Goal: Task Accomplishment & Management: Manage account settings

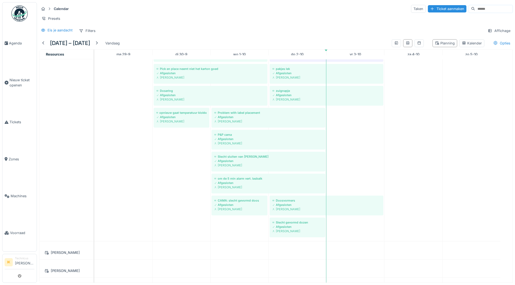
scroll to position [670, 0]
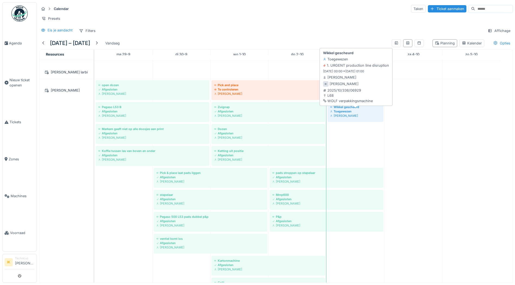
click at [358, 114] on div "Toegewezen" at bounding box center [355, 111] width 50 height 4
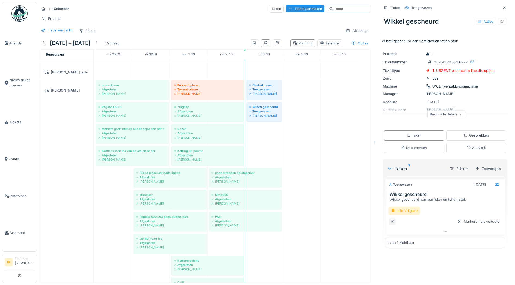
click at [400, 211] on div "Lijn Vrijgave" at bounding box center [403, 211] width 31 height 8
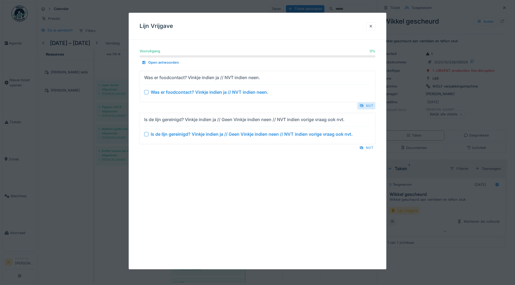
click at [369, 106] on div "NVT" at bounding box center [366, 105] width 18 height 7
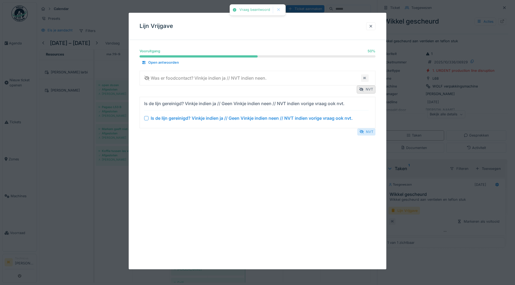
click at [369, 132] on div "NVT" at bounding box center [366, 131] width 18 height 7
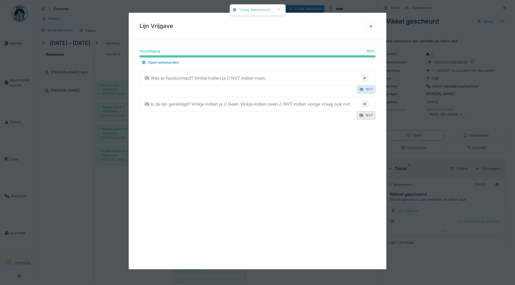
click at [366, 90] on div "NVT" at bounding box center [366, 90] width 19 height 8
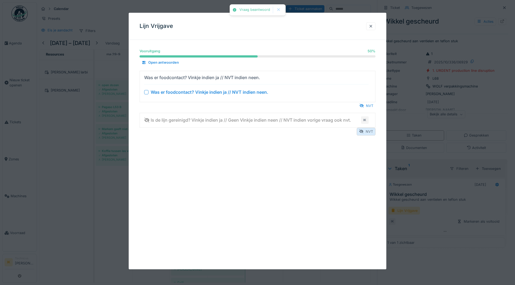
click at [363, 131] on div at bounding box center [361, 131] width 4 height 5
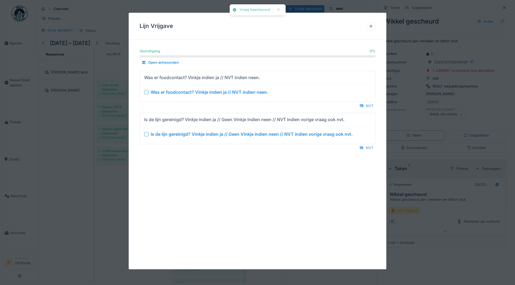
click at [146, 91] on div at bounding box center [146, 92] width 4 height 4
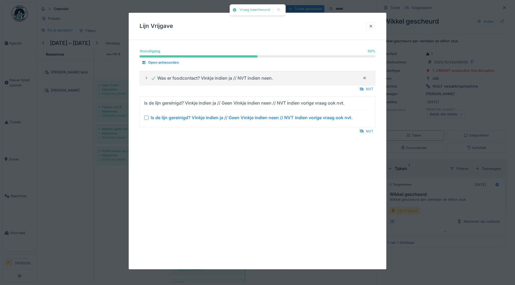
click at [147, 118] on div at bounding box center [146, 118] width 4 height 4
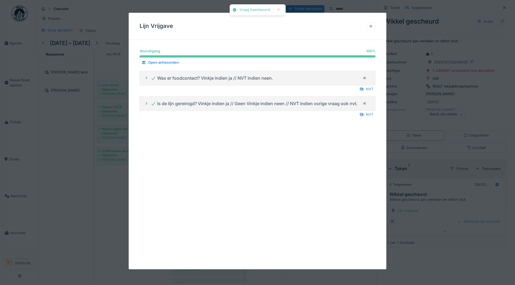
click at [373, 27] on div at bounding box center [371, 26] width 4 height 5
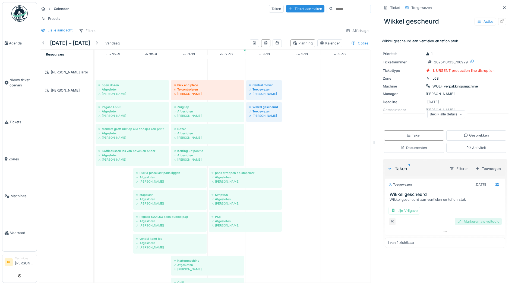
click at [471, 224] on div "Markeren als voltooid" at bounding box center [478, 221] width 47 height 7
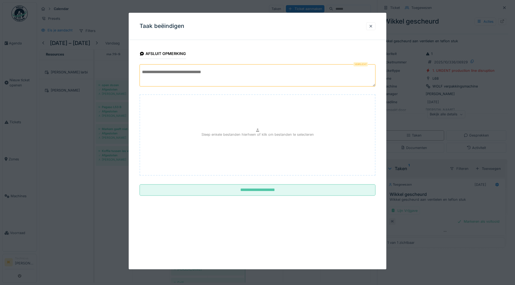
click at [152, 72] on textarea at bounding box center [257, 75] width 236 height 22
click at [245, 71] on textarea "**********" at bounding box center [257, 75] width 236 height 22
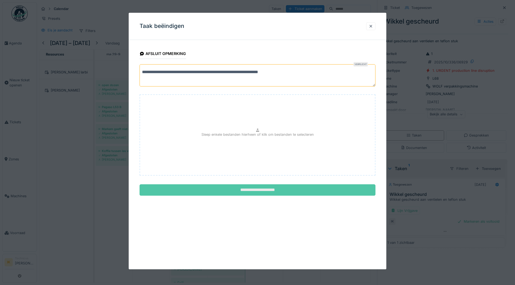
type textarea "**********"
click at [255, 189] on input "**********" at bounding box center [257, 190] width 236 height 11
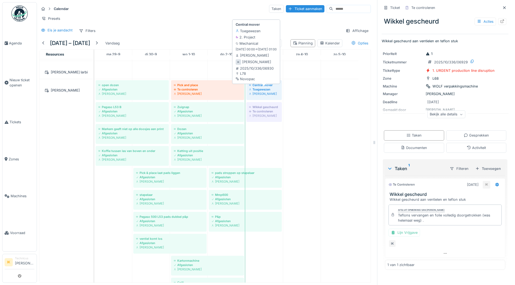
click at [262, 92] on div "Toegewezen" at bounding box center [264, 89] width 30 height 4
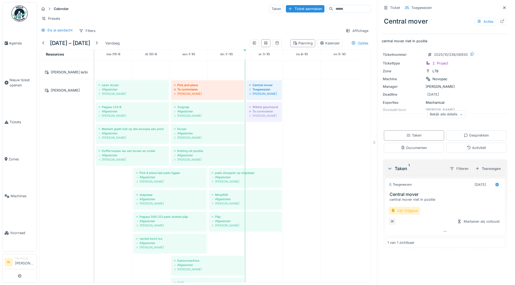
click at [404, 211] on div "Lijn Vrijgave" at bounding box center [403, 211] width 31 height 8
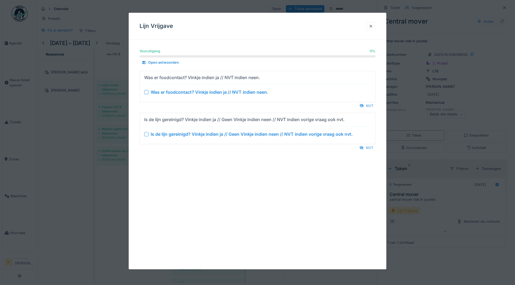
click at [146, 93] on div at bounding box center [146, 92] width 4 height 4
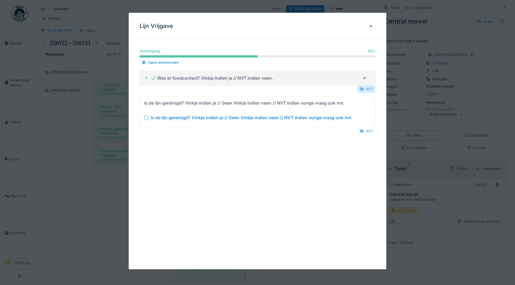
click at [369, 90] on div "NVT" at bounding box center [366, 89] width 18 height 7
click at [367, 131] on div "NVT" at bounding box center [366, 131] width 18 height 7
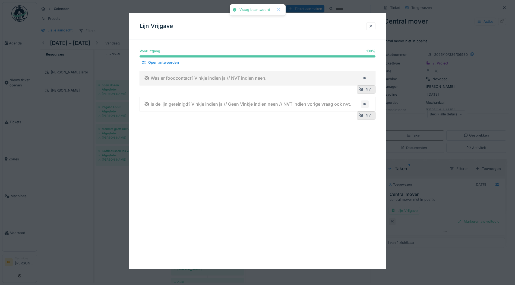
click at [372, 25] on div at bounding box center [371, 26] width 4 height 5
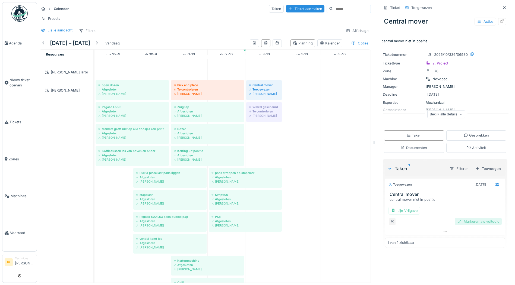
click at [462, 224] on div "Markeren als voltooid" at bounding box center [478, 221] width 47 height 7
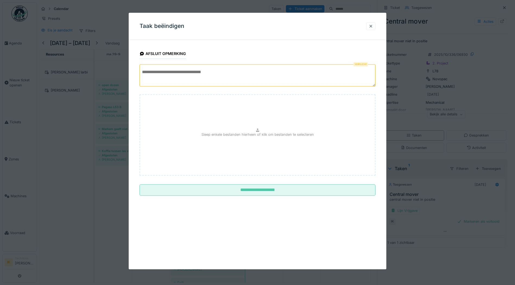
click at [158, 73] on textarea at bounding box center [257, 75] width 236 height 22
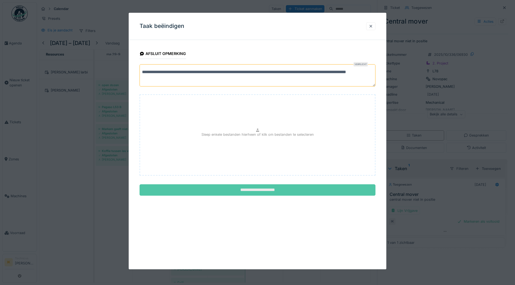
type textarea "**********"
click at [248, 190] on input "**********" at bounding box center [257, 190] width 236 height 11
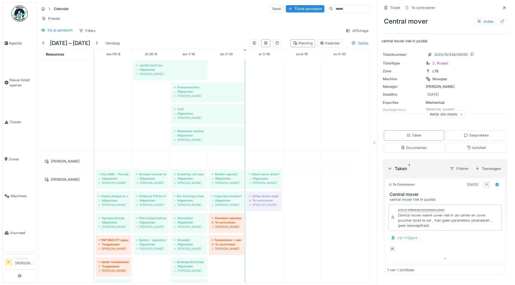
scroll to position [977, 0]
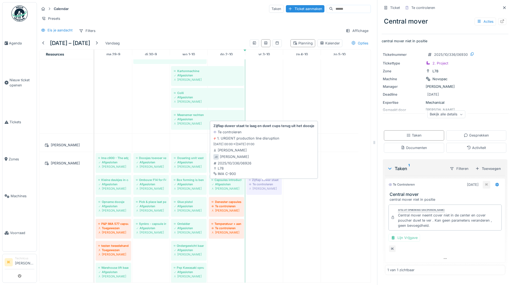
click at [260, 182] on div "Zijflap duwer staat te laag en duwt cups terug uit het doosje" at bounding box center [264, 180] width 30 height 4
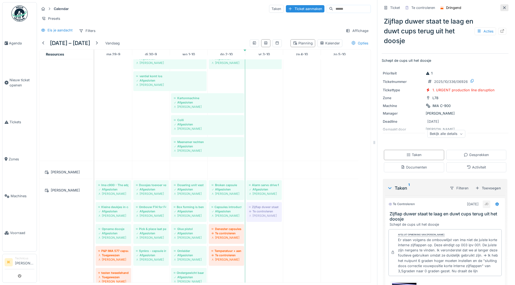
click at [502, 7] on icon at bounding box center [504, 8] width 4 height 4
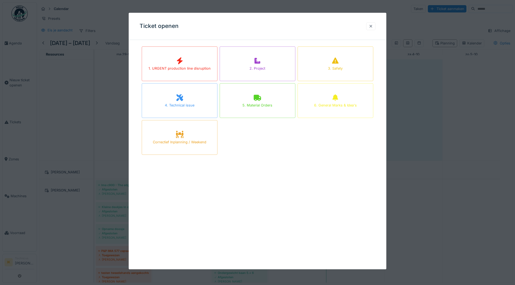
click at [372, 25] on div at bounding box center [371, 26] width 4 height 5
